Goal: Transaction & Acquisition: Purchase product/service

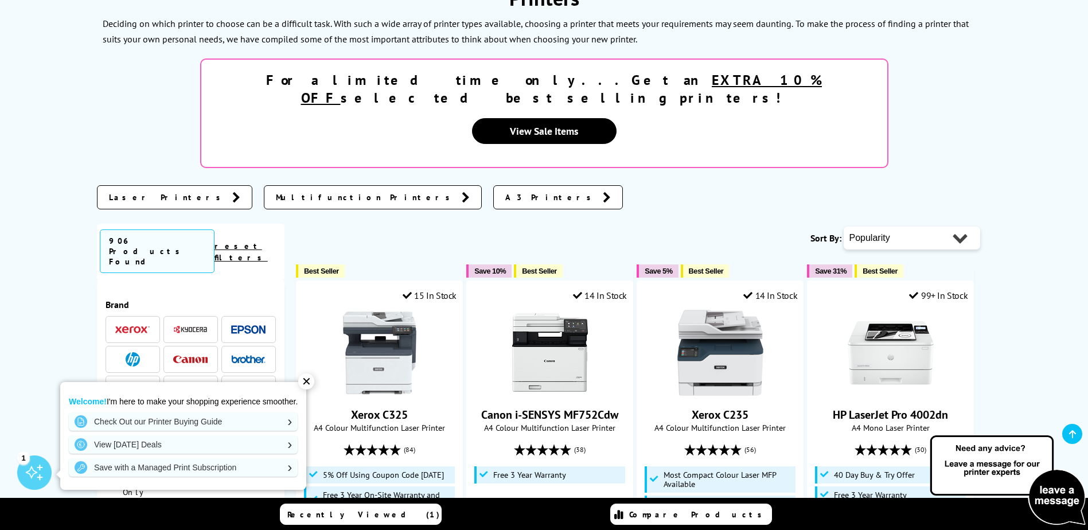
scroll to position [229, 0]
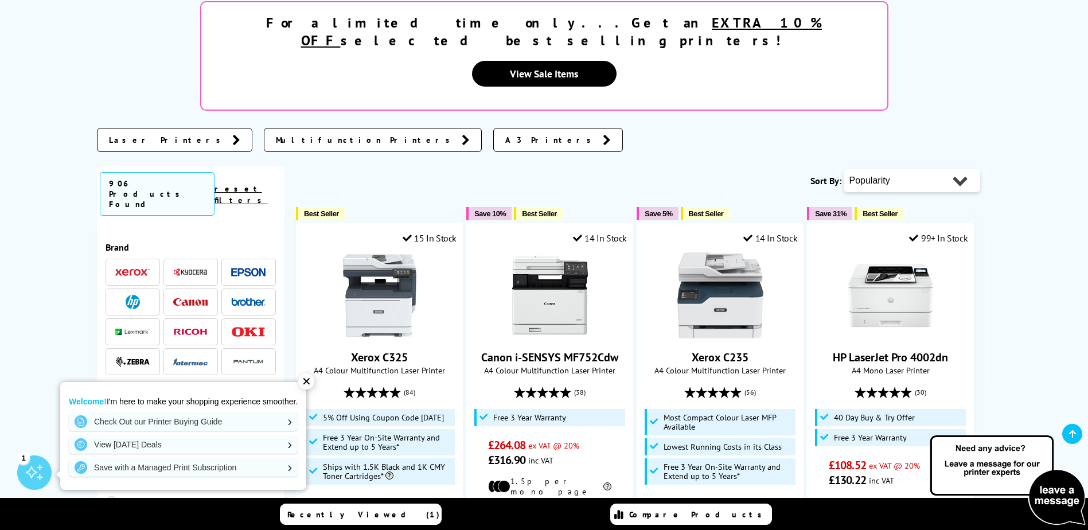
click at [276, 134] on span "Multifunction Printers" at bounding box center [366, 139] width 180 height 11
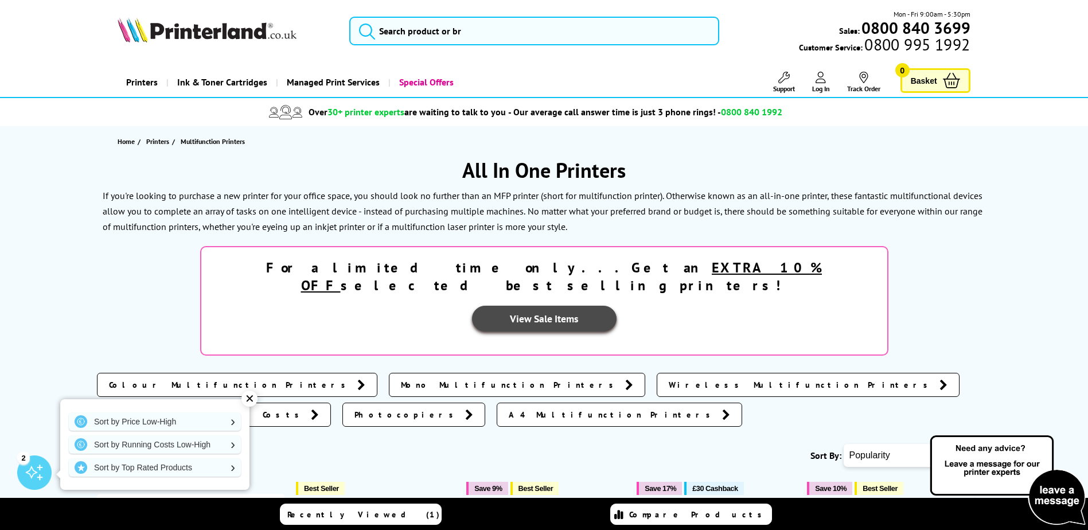
click at [617, 306] on link "View Sale Items" at bounding box center [544, 319] width 145 height 26
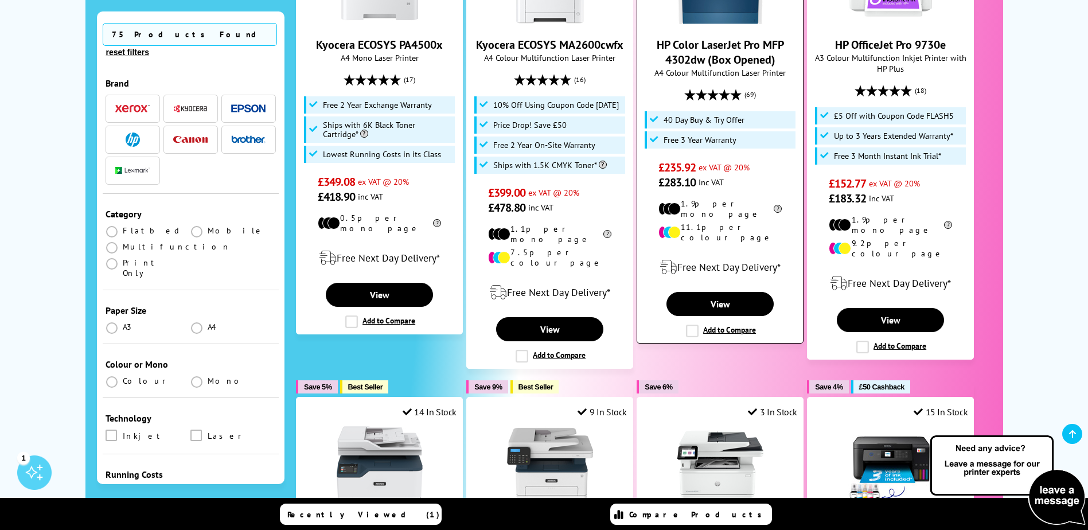
scroll to position [860, 0]
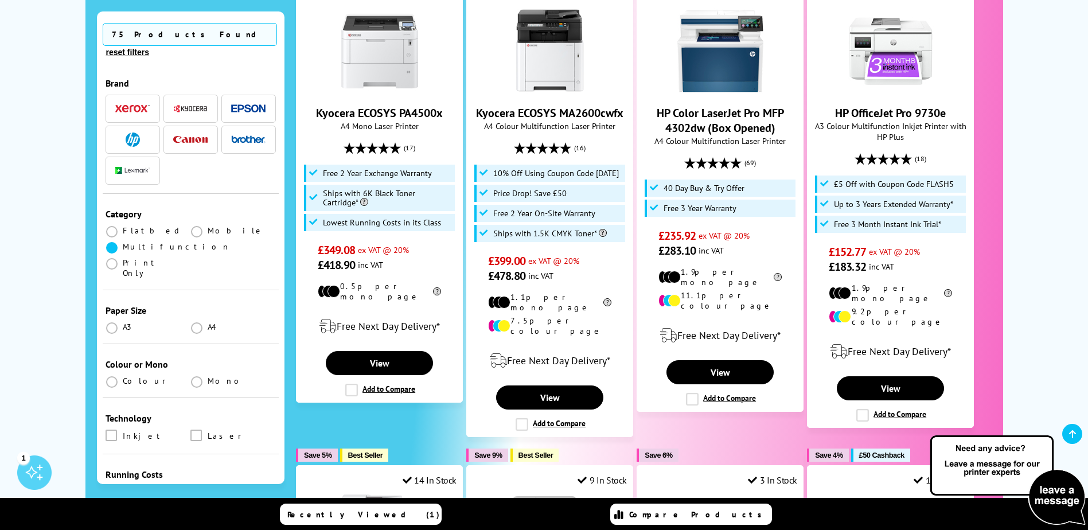
click at [110, 242] on span at bounding box center [111, 247] width 11 height 11
click at [123, 243] on input "radio" at bounding box center [123, 243] width 0 height 0
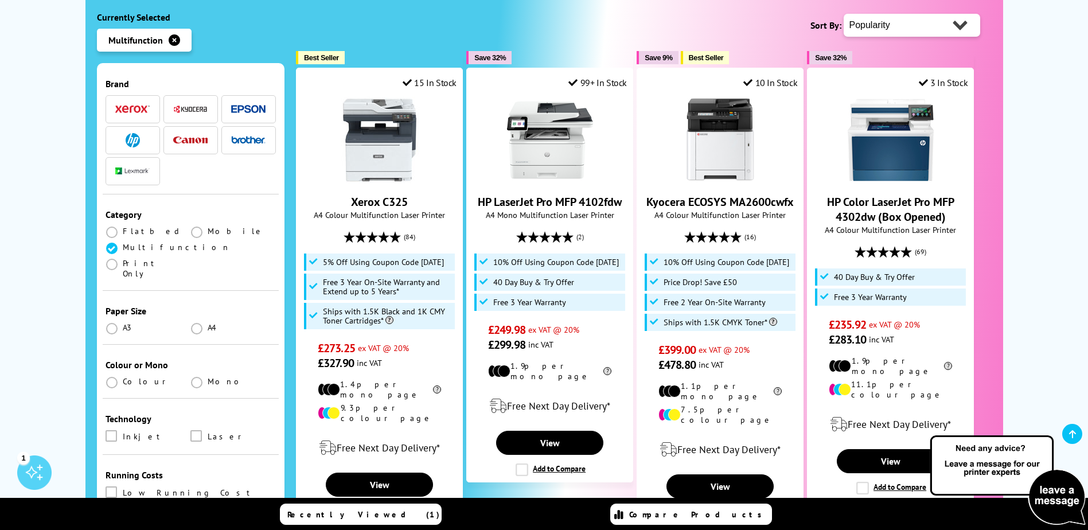
scroll to position [172, 0]
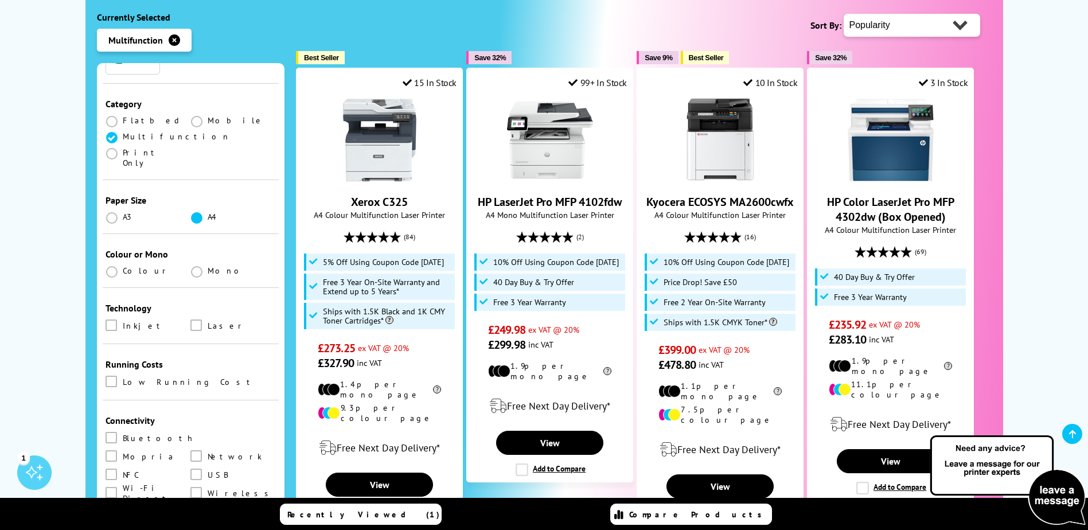
click at [198, 212] on span at bounding box center [196, 217] width 11 height 11
click at [208, 213] on input "radio" at bounding box center [208, 213] width 0 height 0
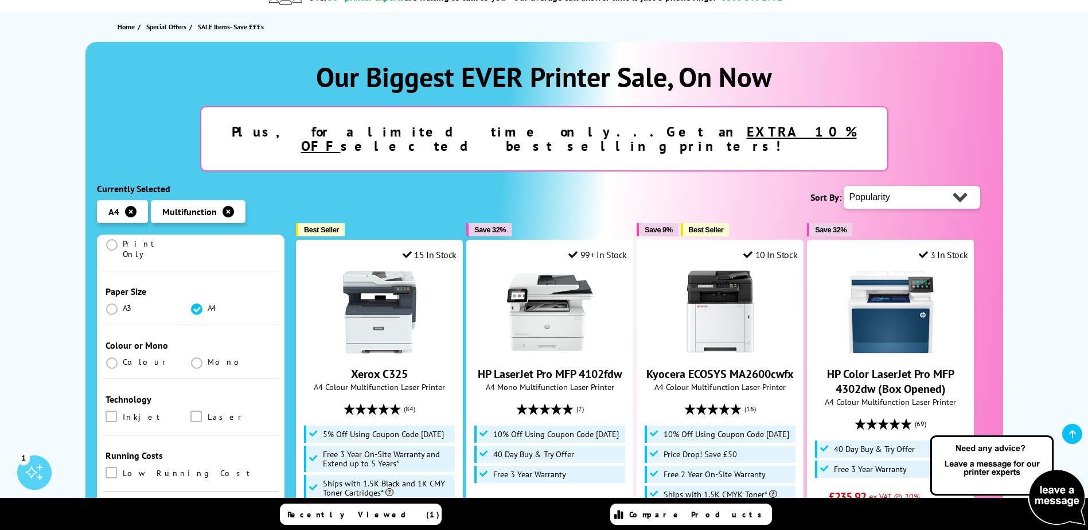
scroll to position [287, 0]
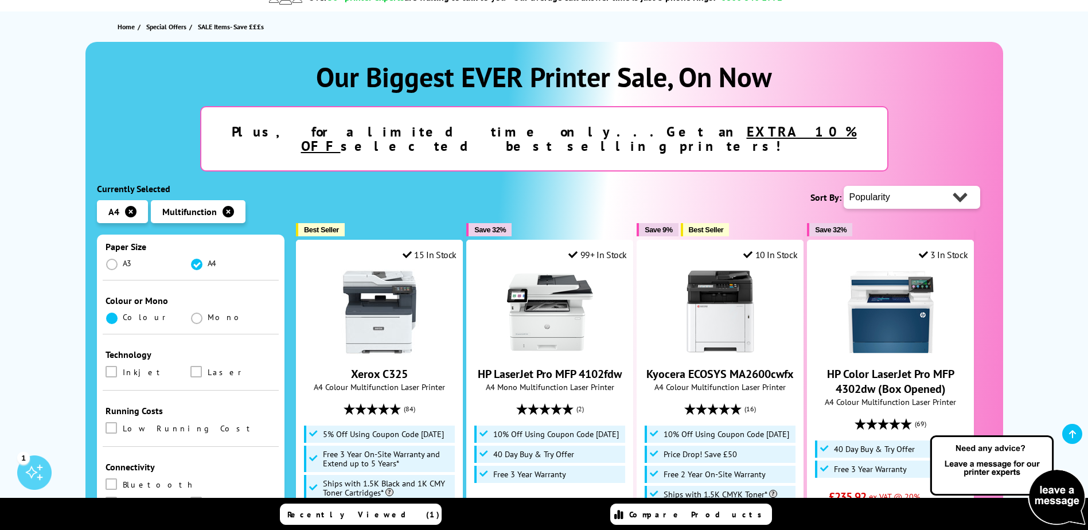
click at [109, 313] on span at bounding box center [111, 318] width 11 height 11
click at [123, 314] on input "radio" at bounding box center [123, 314] width 0 height 0
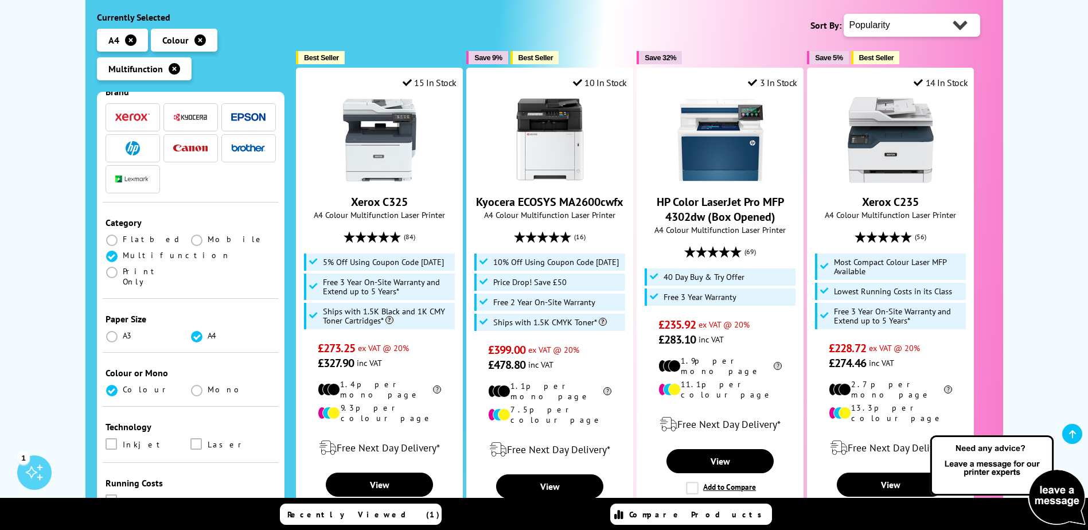
scroll to position [172, 0]
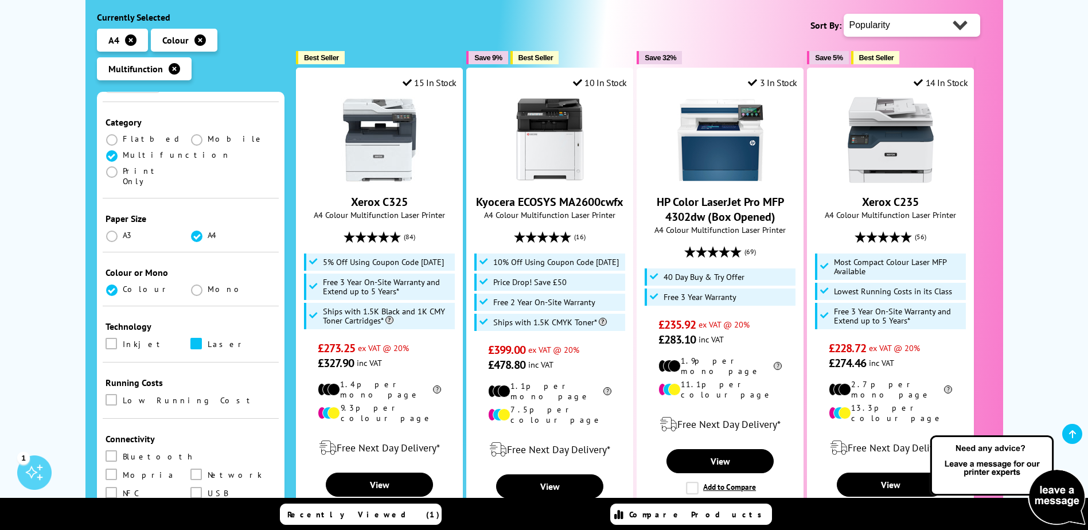
click at [192, 338] on span at bounding box center [195, 343] width 11 height 11
click at [207, 340] on input "checkbox" at bounding box center [207, 340] width 0 height 0
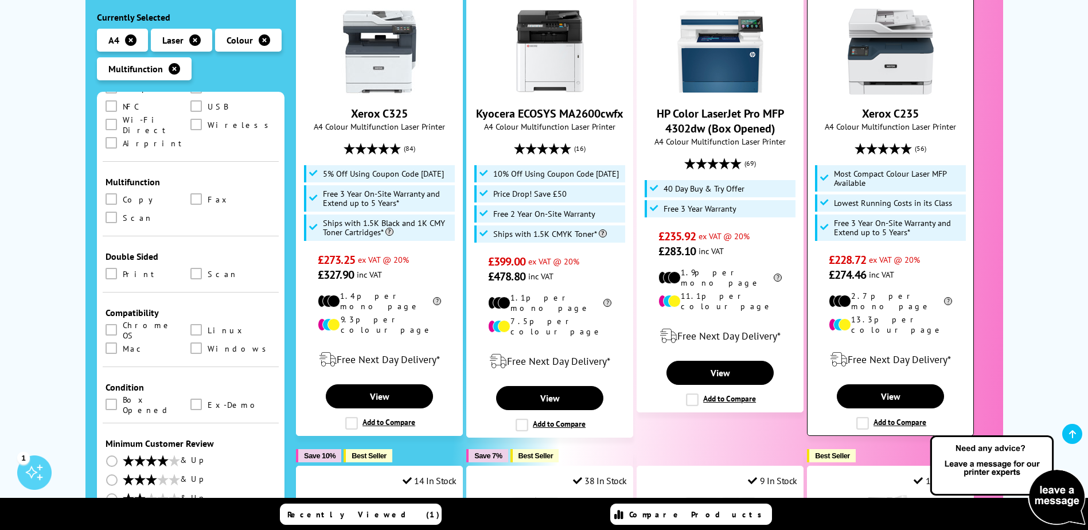
scroll to position [172, 0]
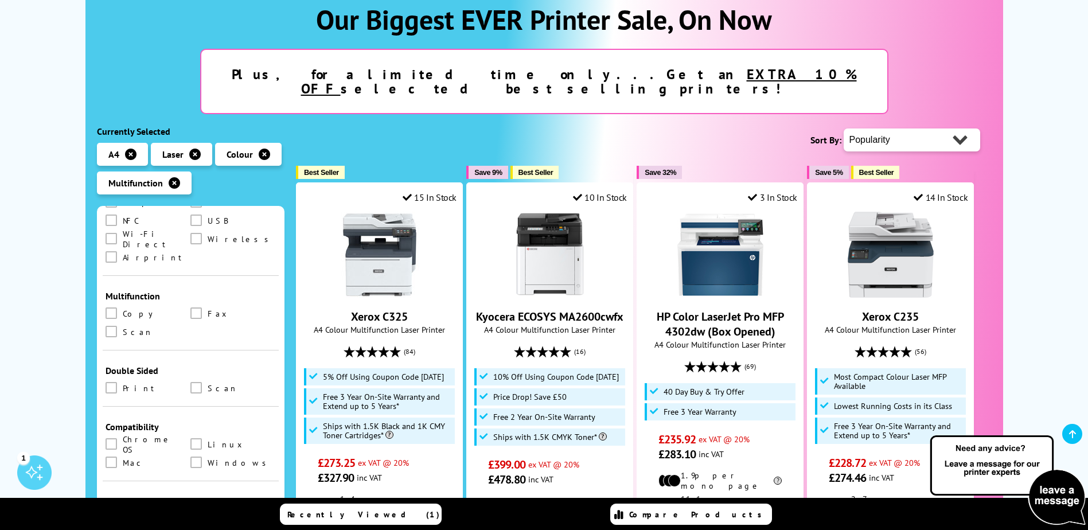
click at [951, 128] on select "Popularity Rating Price - Low to High Price - High to Low Running Costs - Low t…" at bounding box center [912, 139] width 137 height 23
select select "Price Ascending"
click at [844, 128] on select "Popularity Rating Price - Low to High Price - High to Low Running Costs - Low t…" at bounding box center [912, 139] width 137 height 23
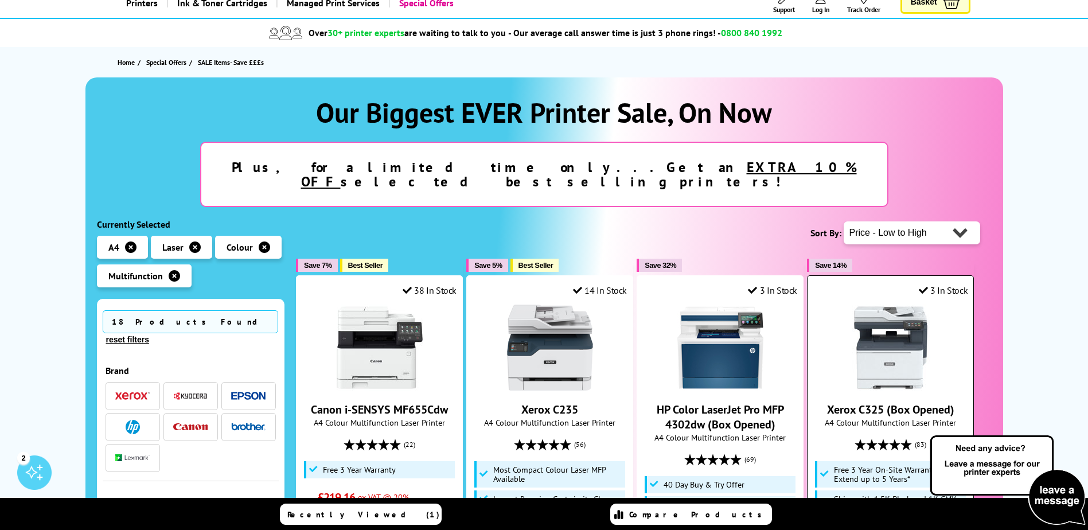
scroll to position [229, 0]
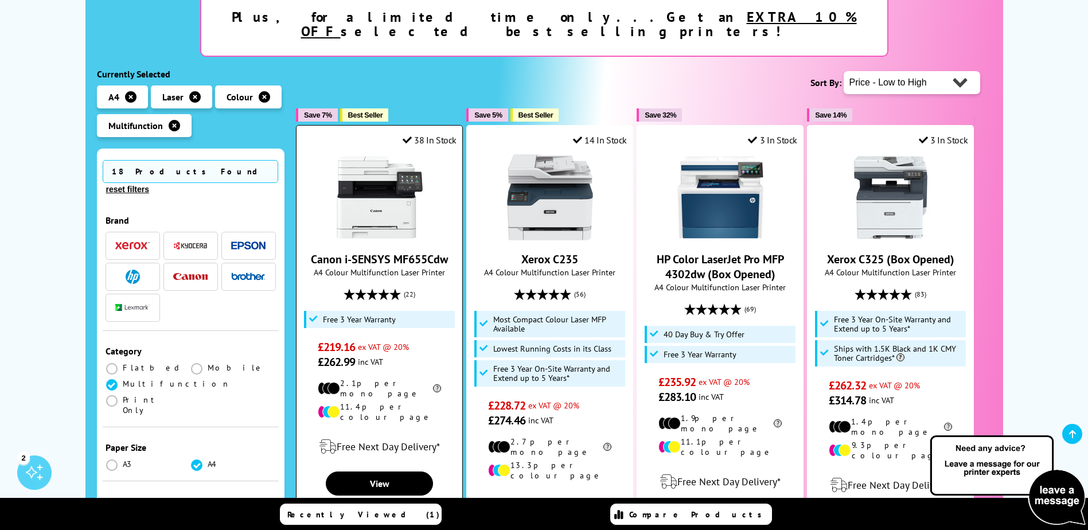
click at [391, 175] on img at bounding box center [380, 197] width 86 height 86
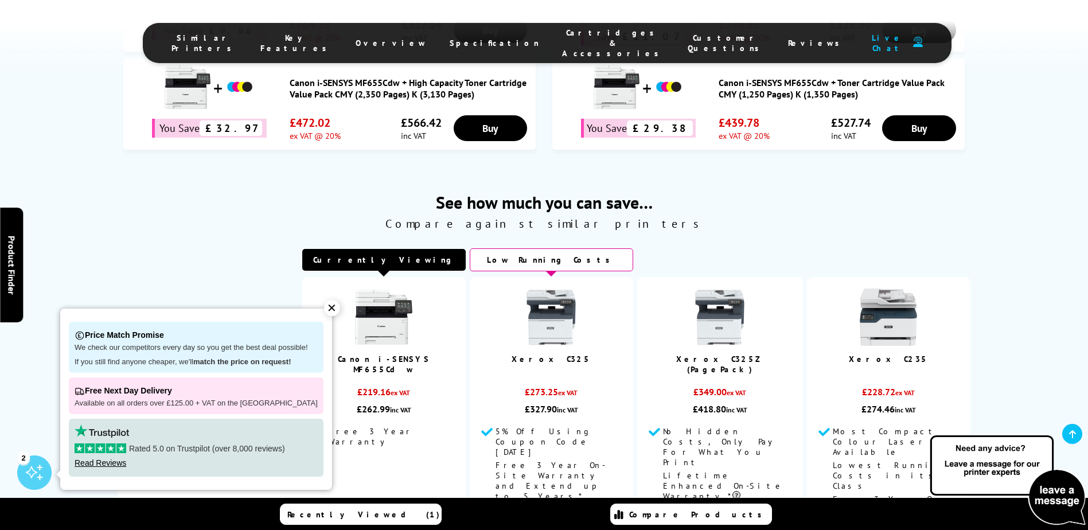
scroll to position [860, 0]
